Goal: Information Seeking & Learning: Learn about a topic

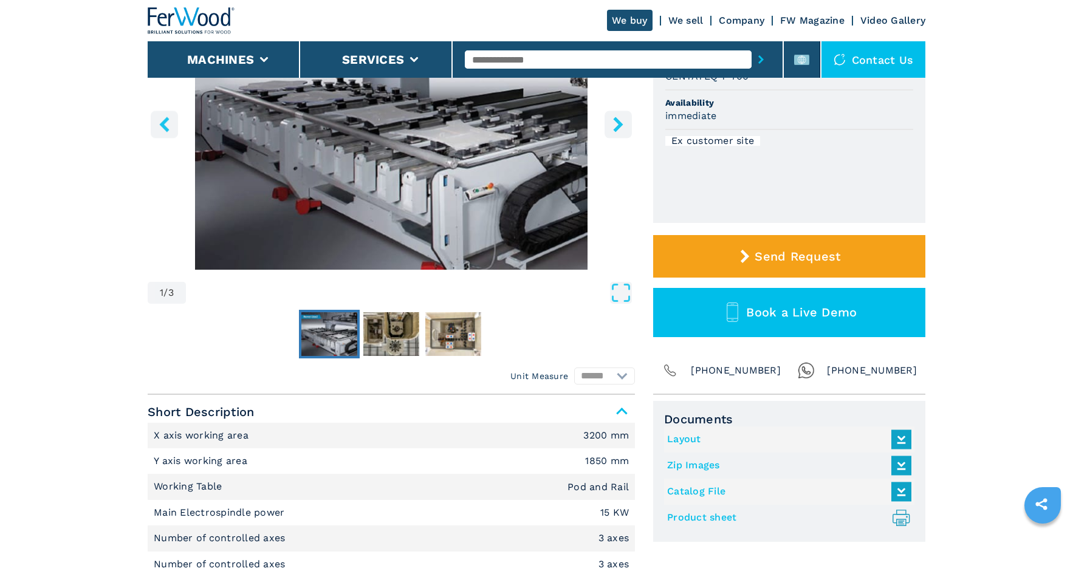
scroll to position [243, 0]
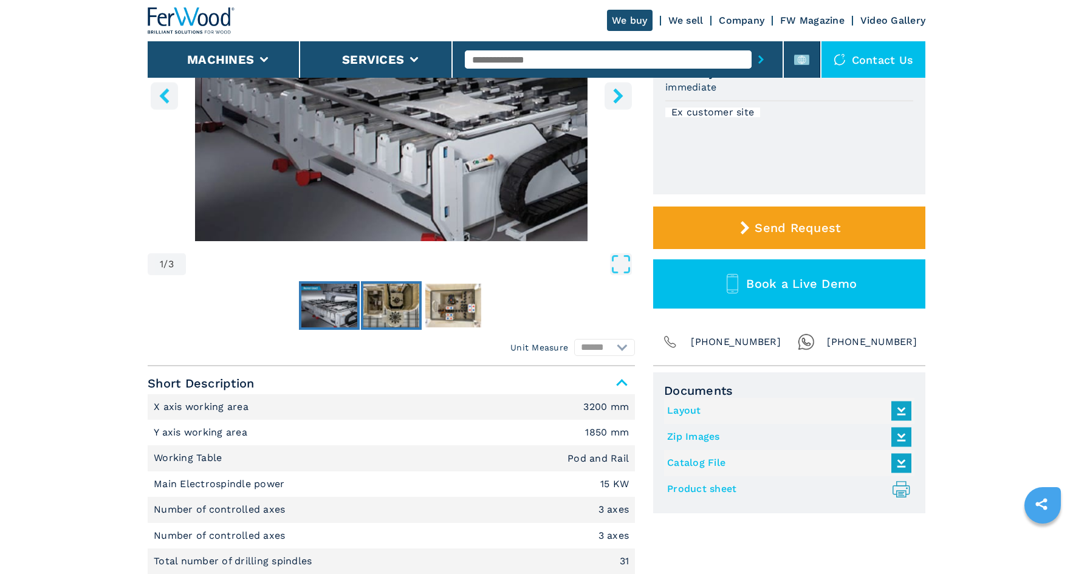
click at [389, 307] on img "Go to Slide 2" at bounding box center [391, 306] width 56 height 44
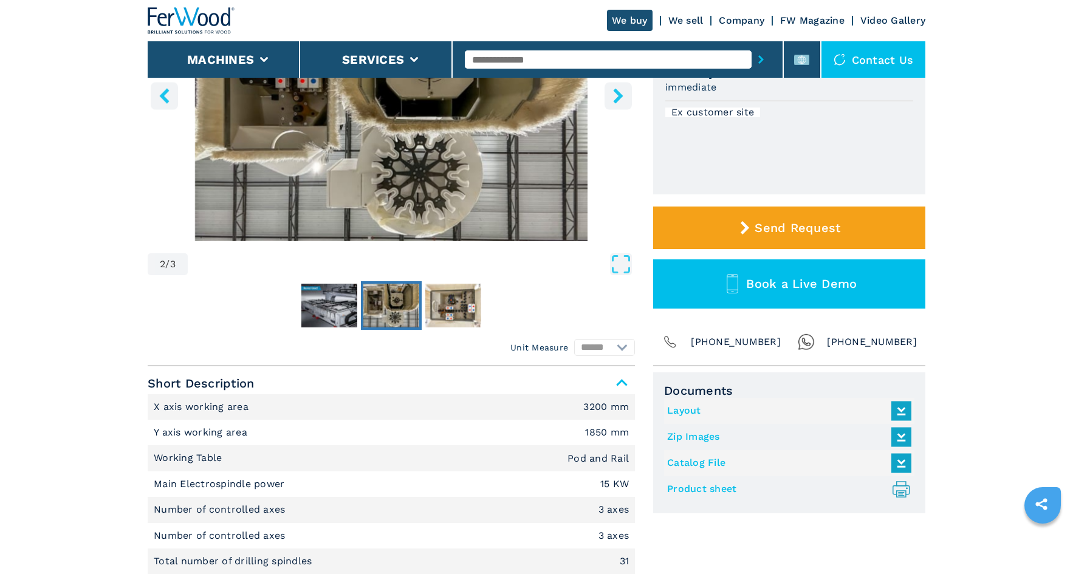
click at [362, 309] on button "Go to Slide 2" at bounding box center [391, 305] width 61 height 49
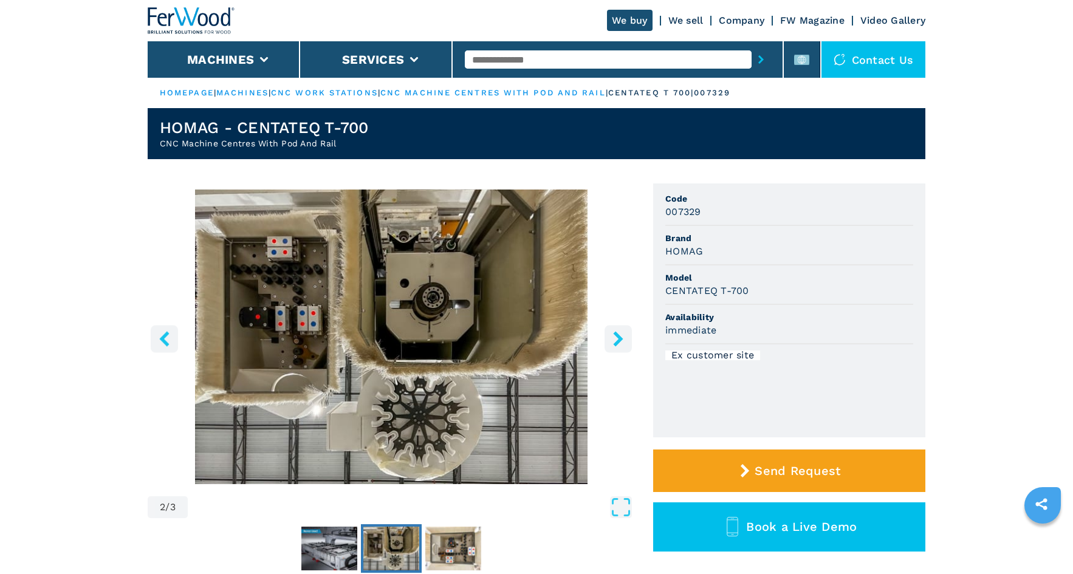
click at [618, 338] on icon "right-button" at bounding box center [618, 338] width 10 height 15
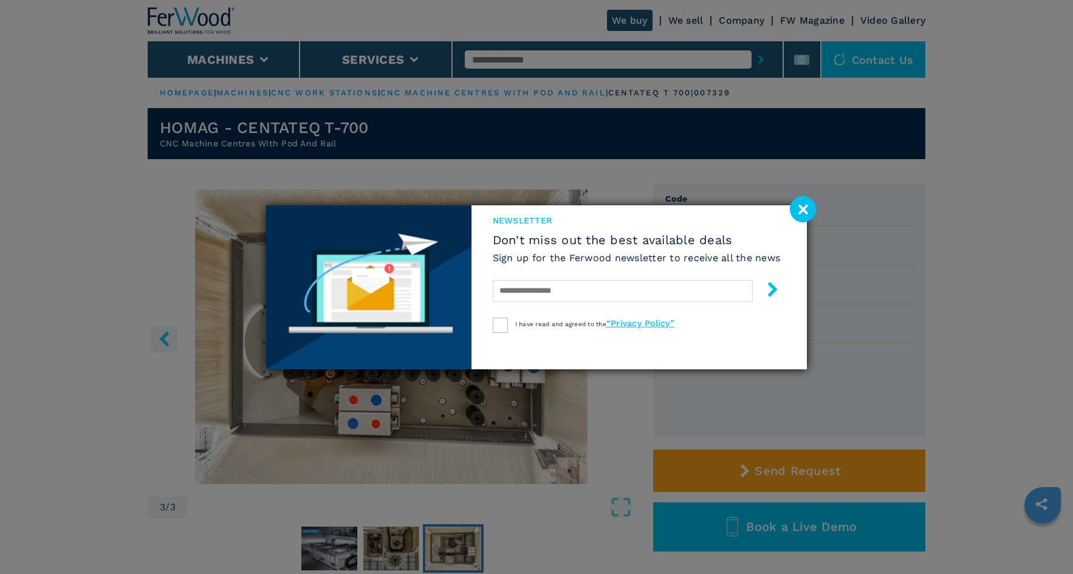
click at [798, 214] on image at bounding box center [803, 209] width 26 height 26
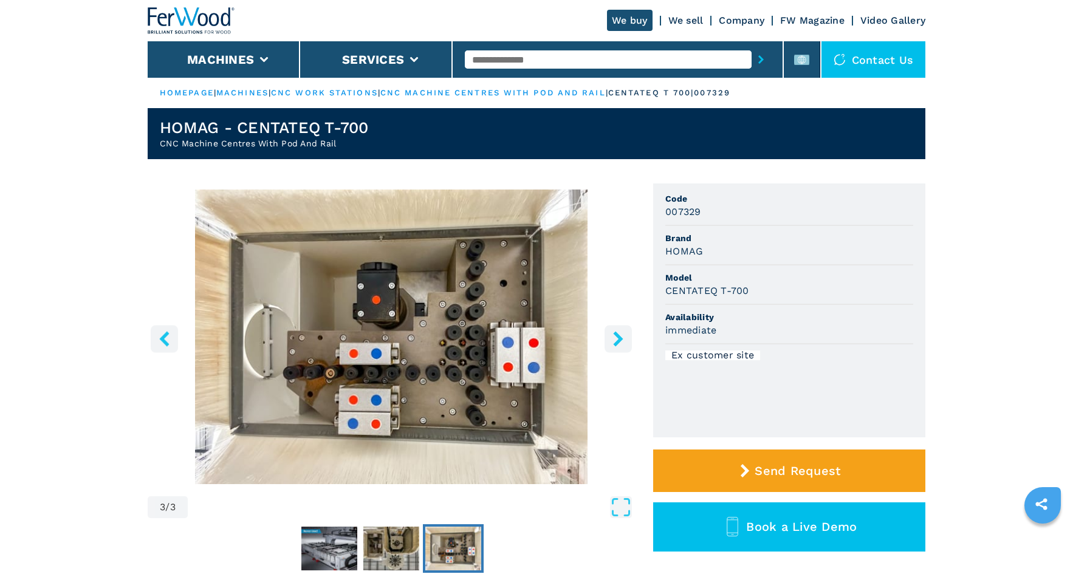
drag, startPoint x: 623, startPoint y: 328, endPoint x: 619, endPoint y: 335, distance: 8.2
click at [619, 335] on button "right-button" at bounding box center [617, 338] width 27 height 27
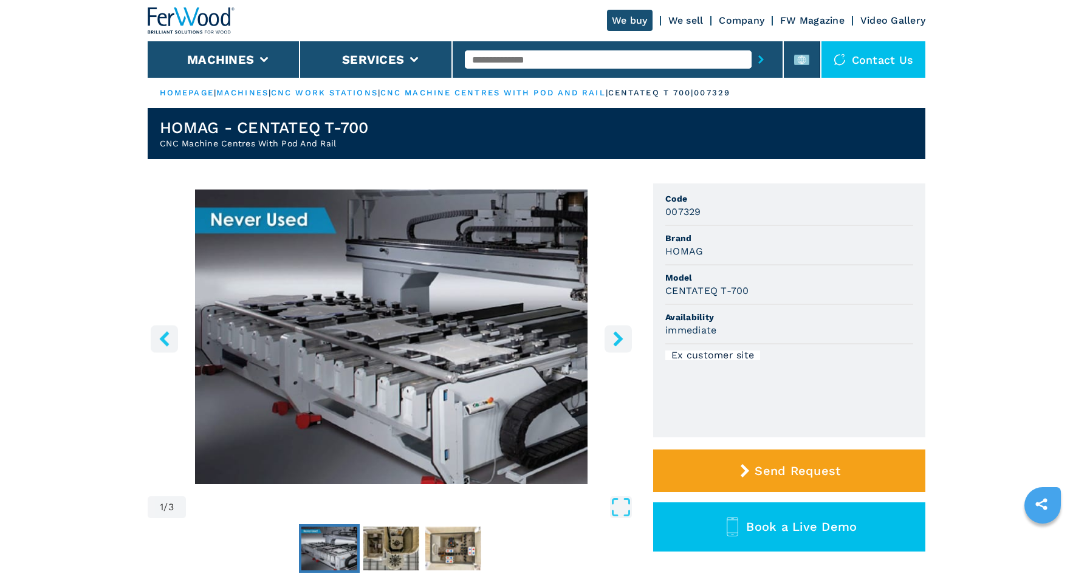
click at [619, 335] on icon "right-button" at bounding box center [618, 338] width 10 height 15
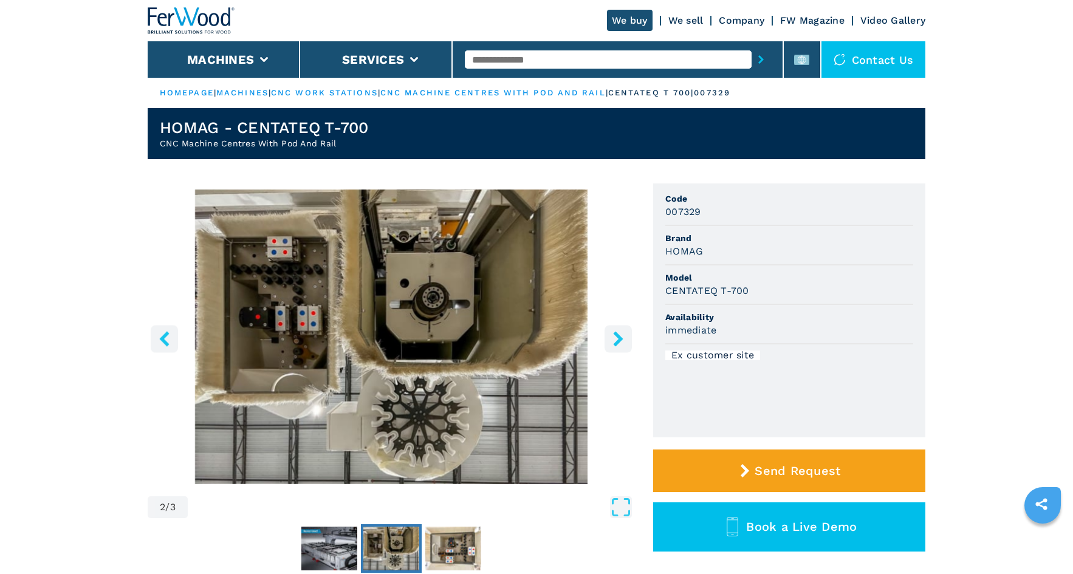
click at [619, 335] on icon "right-button" at bounding box center [618, 338] width 10 height 15
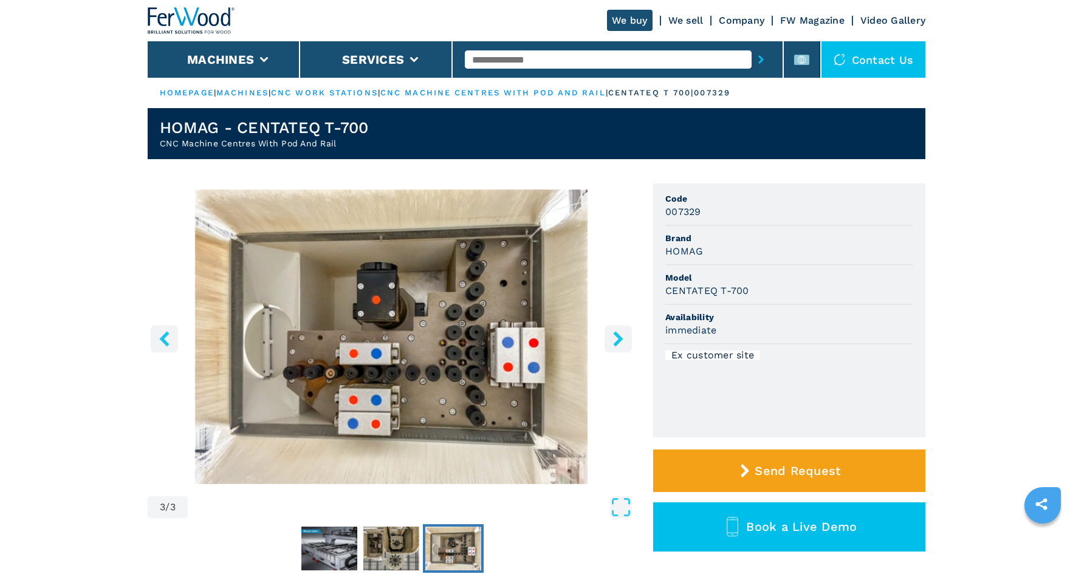
click at [619, 335] on icon "right-button" at bounding box center [618, 338] width 10 height 15
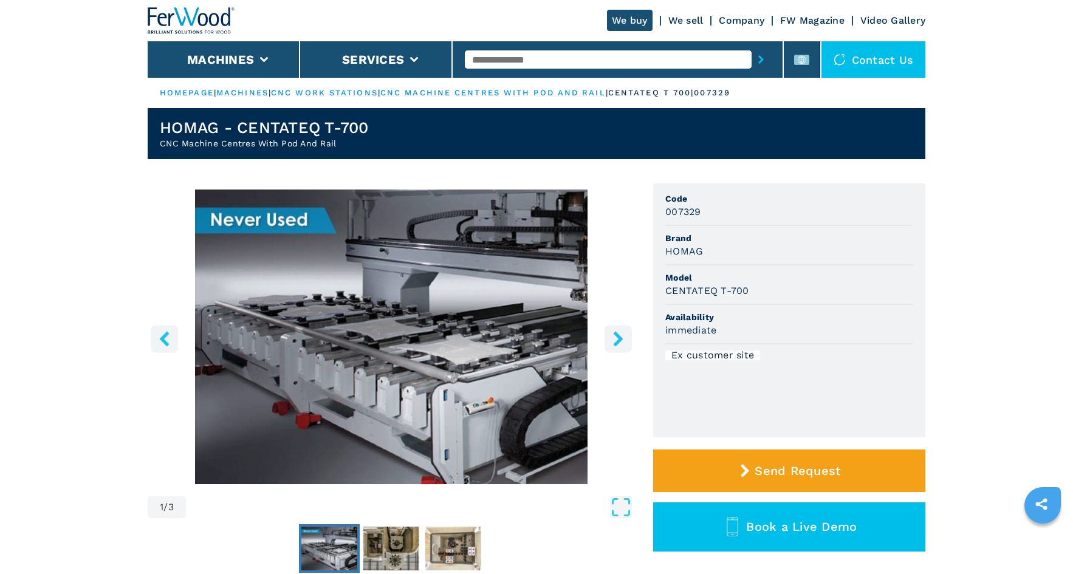
click at [619, 335] on icon "right-button" at bounding box center [618, 338] width 10 height 15
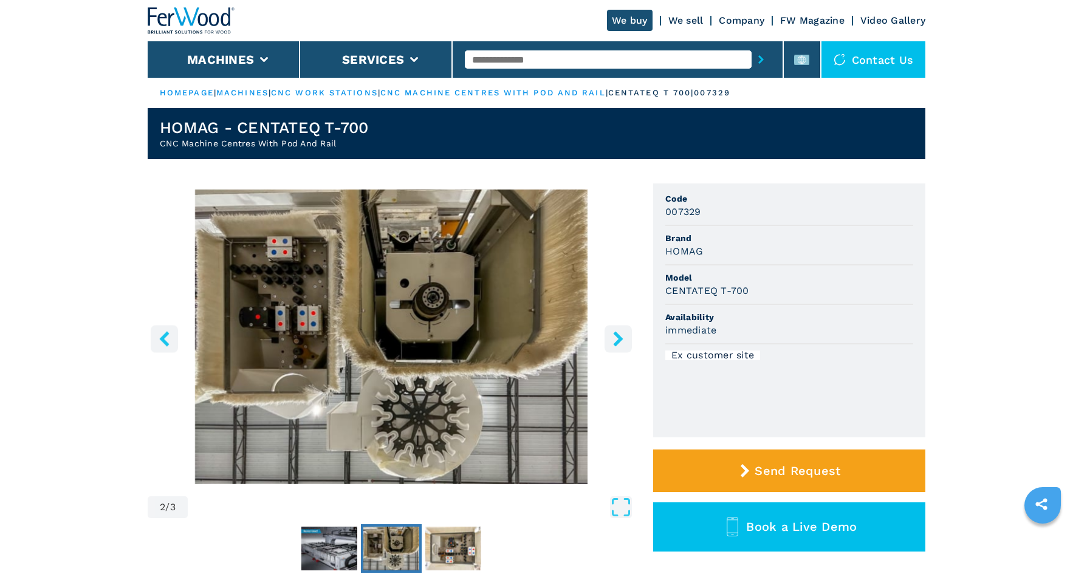
click at [619, 335] on icon "right-button" at bounding box center [618, 338] width 10 height 15
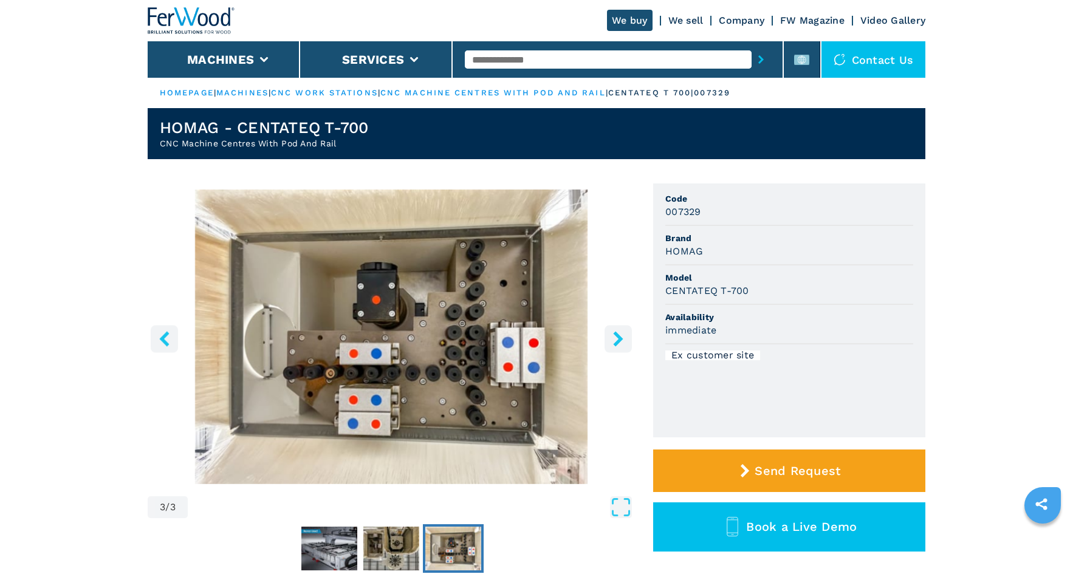
click at [619, 335] on icon "right-button" at bounding box center [618, 338] width 10 height 15
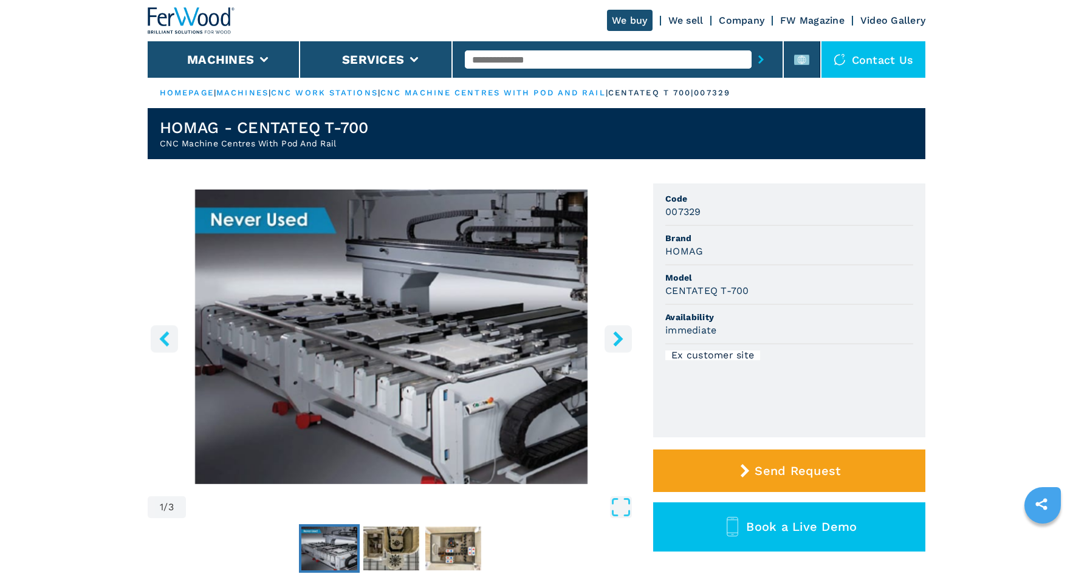
click at [619, 336] on icon "right-button" at bounding box center [618, 338] width 10 height 15
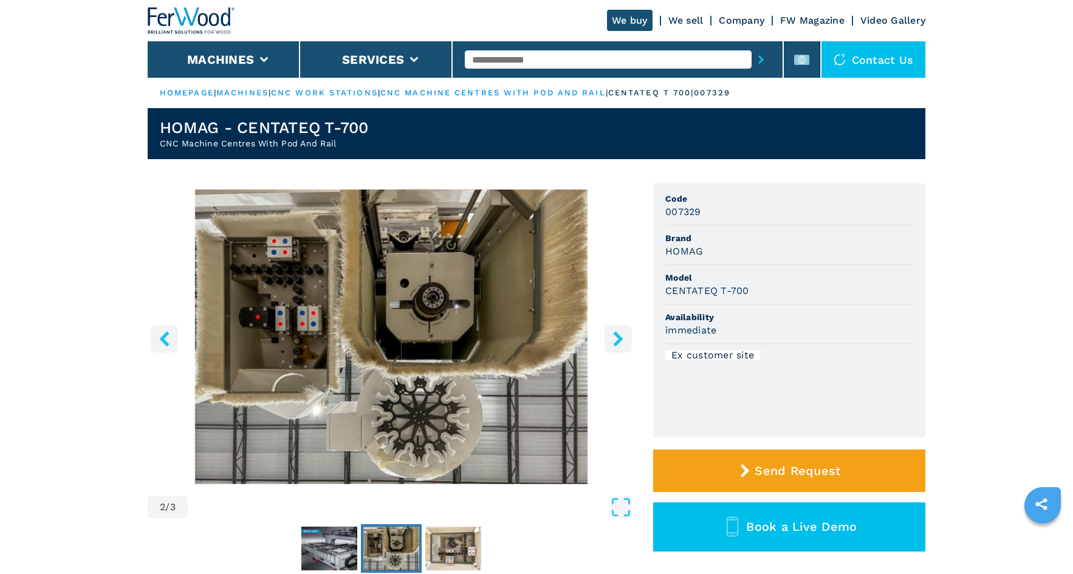
click at [619, 336] on icon "right-button" at bounding box center [618, 338] width 10 height 15
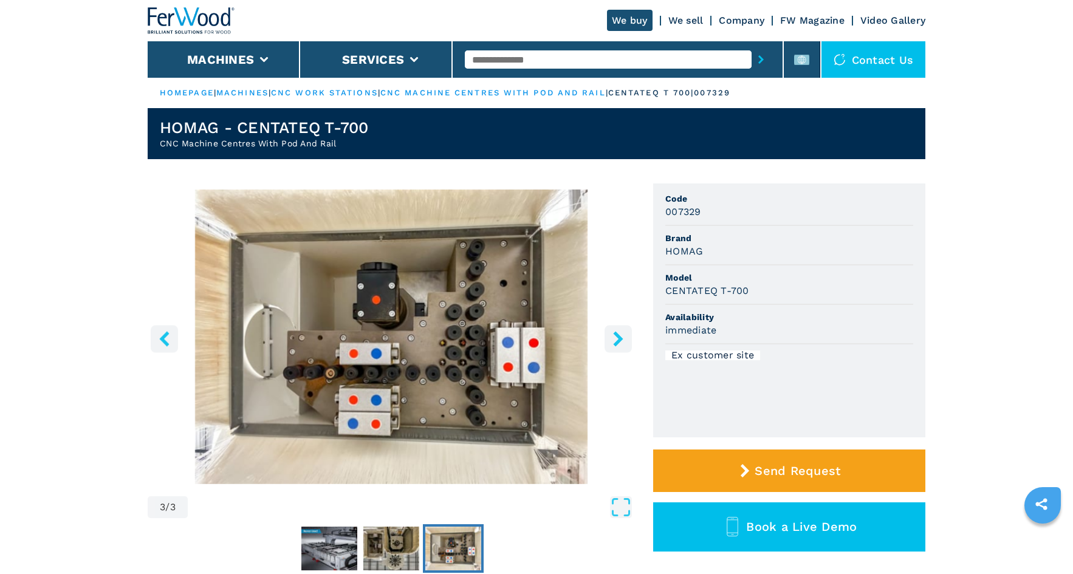
click at [619, 336] on icon "right-button" at bounding box center [618, 338] width 10 height 15
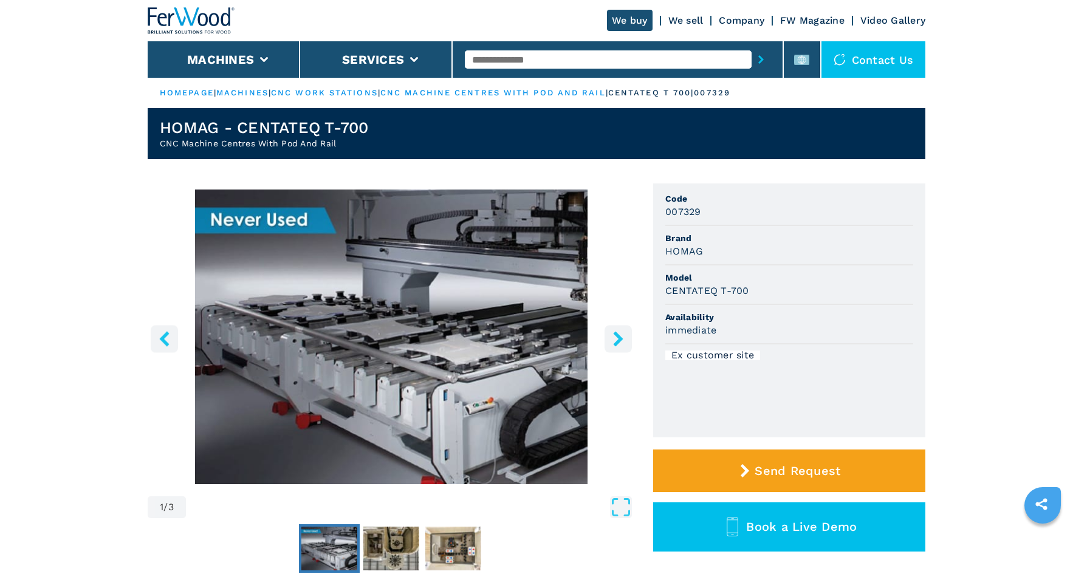
click at [619, 336] on icon "right-button" at bounding box center [618, 338] width 10 height 15
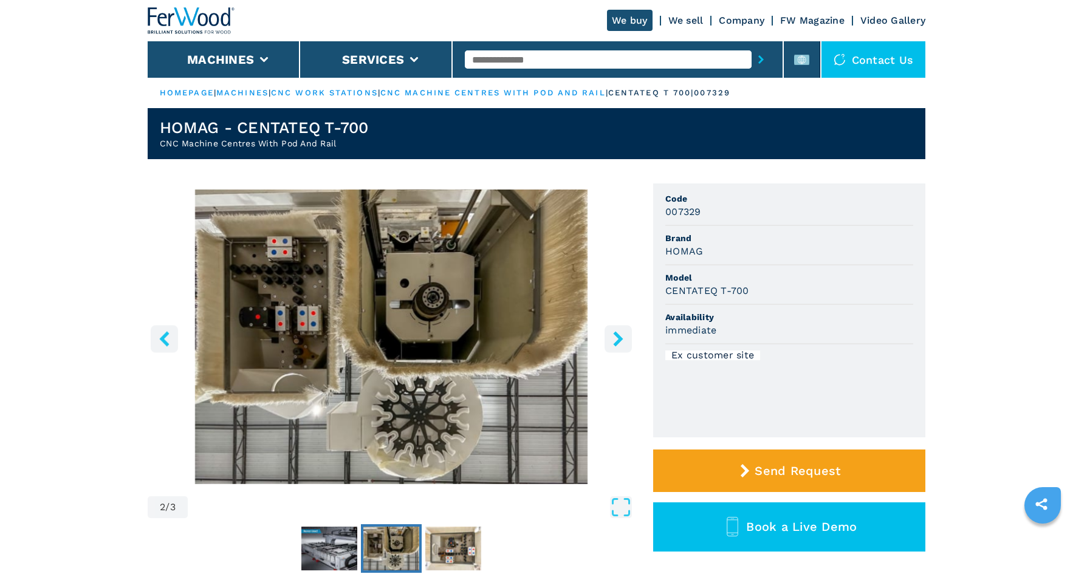
click at [619, 336] on icon "right-button" at bounding box center [618, 338] width 10 height 15
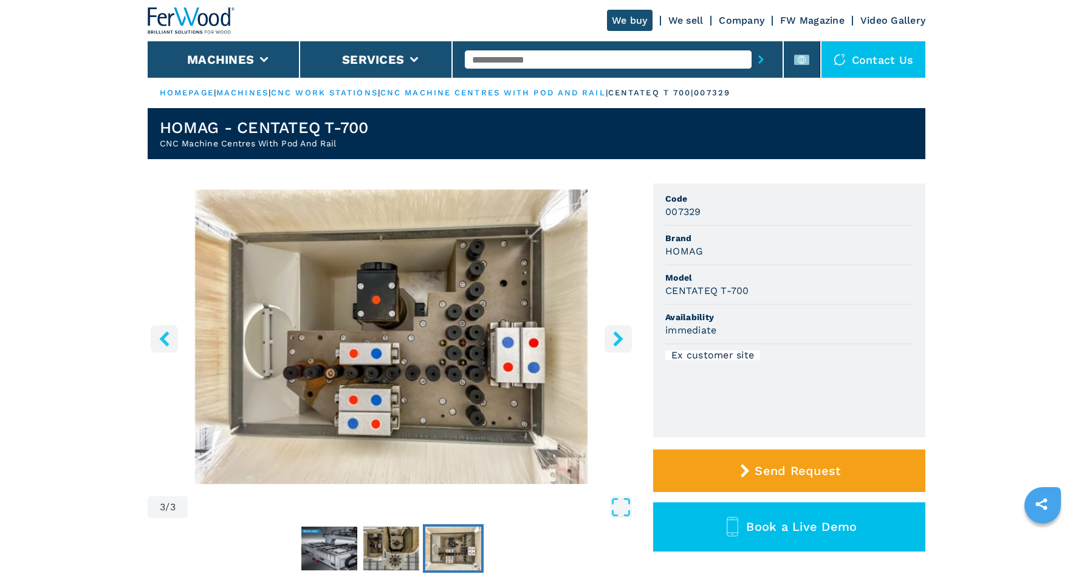
click at [619, 336] on icon "right-button" at bounding box center [618, 338] width 10 height 15
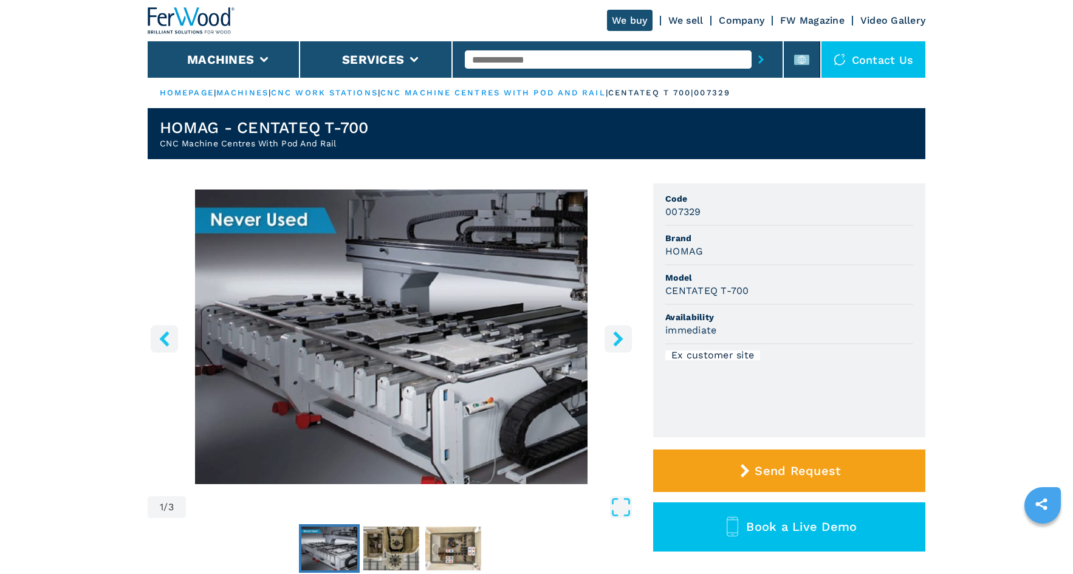
click at [619, 336] on icon "right-button" at bounding box center [618, 338] width 10 height 15
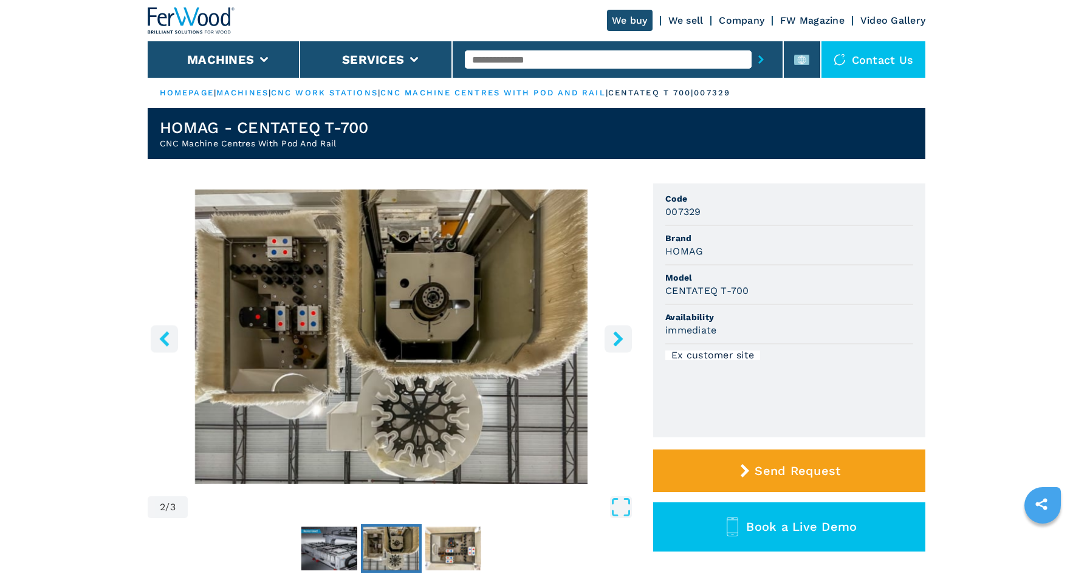
click at [619, 336] on icon "right-button" at bounding box center [618, 338] width 10 height 15
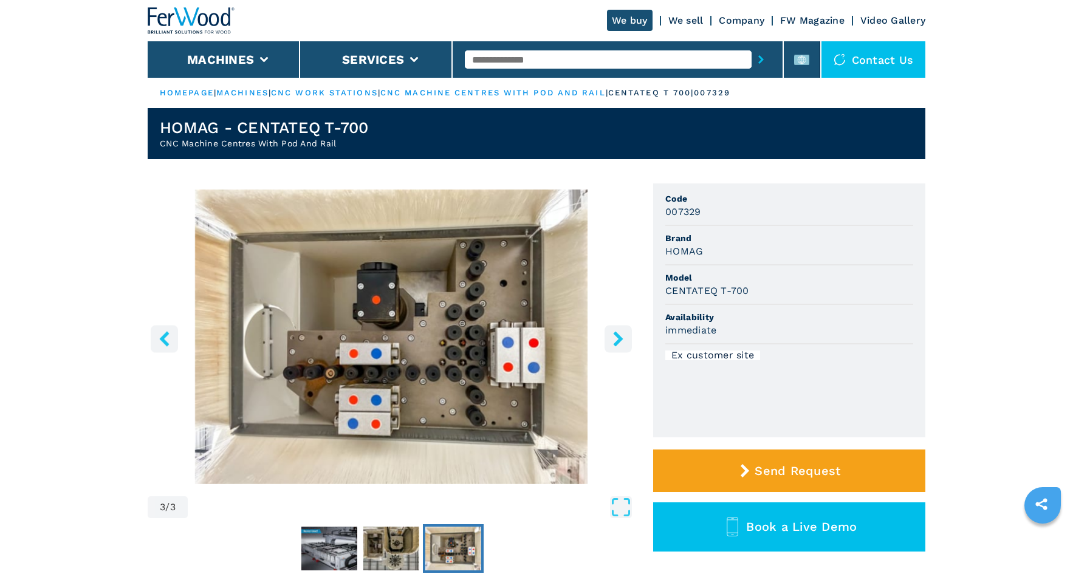
click at [619, 336] on icon "right-button" at bounding box center [618, 338] width 10 height 15
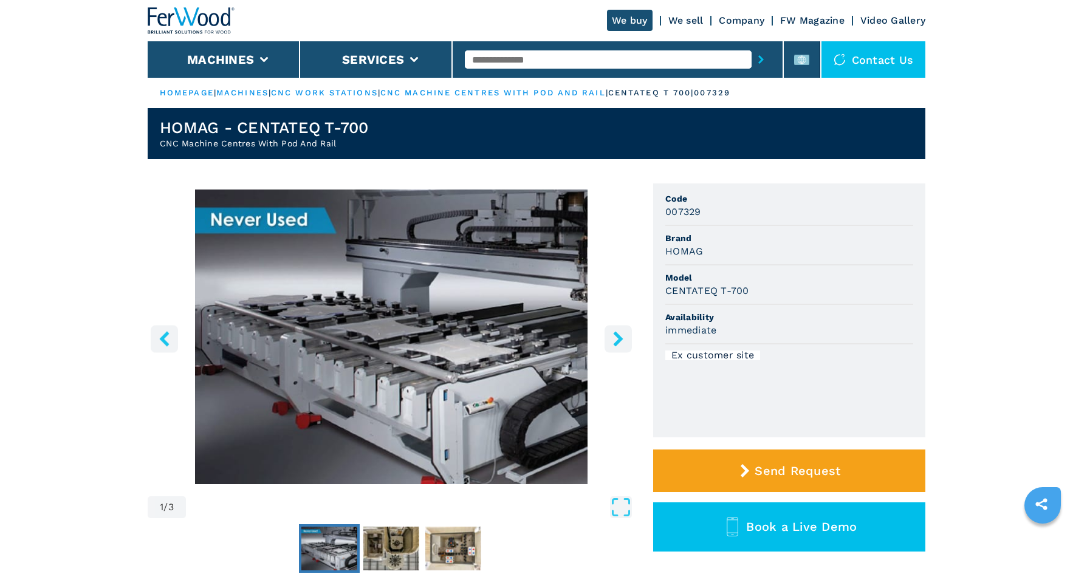
click at [619, 336] on icon "right-button" at bounding box center [618, 338] width 10 height 15
